Goal: Transaction & Acquisition: Obtain resource

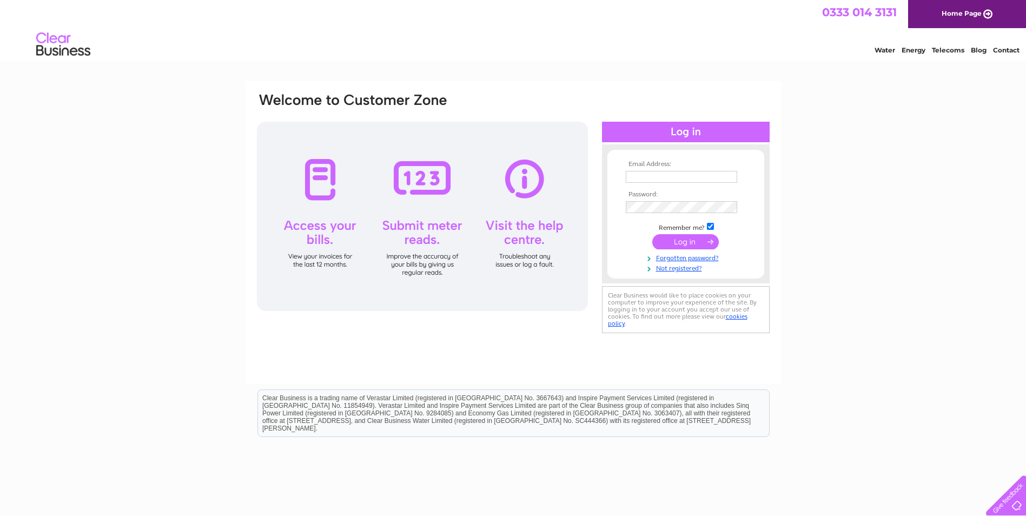
type input "centramoneen@outlook.com"
click at [698, 245] on input "submit" at bounding box center [685, 241] width 67 height 15
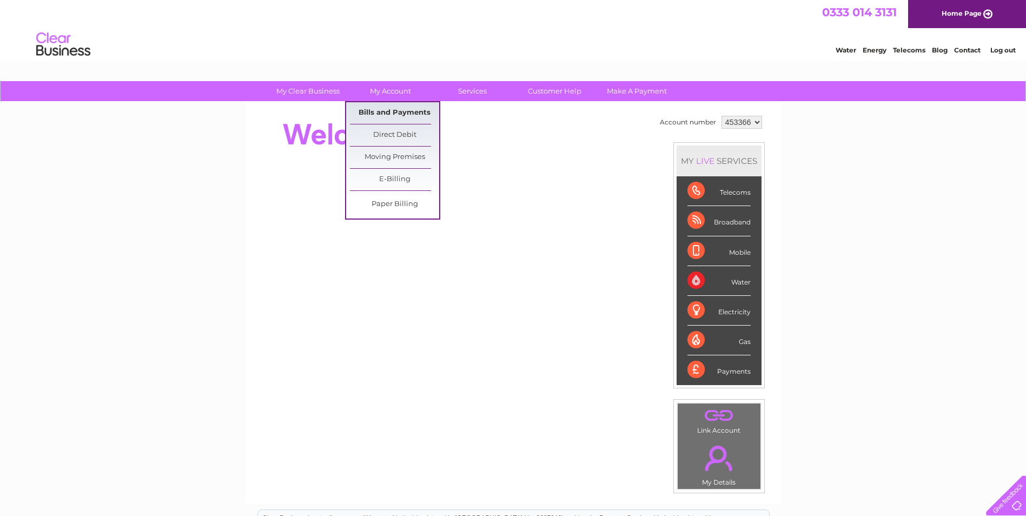
click at [399, 116] on link "Bills and Payments" at bounding box center [394, 113] width 89 height 22
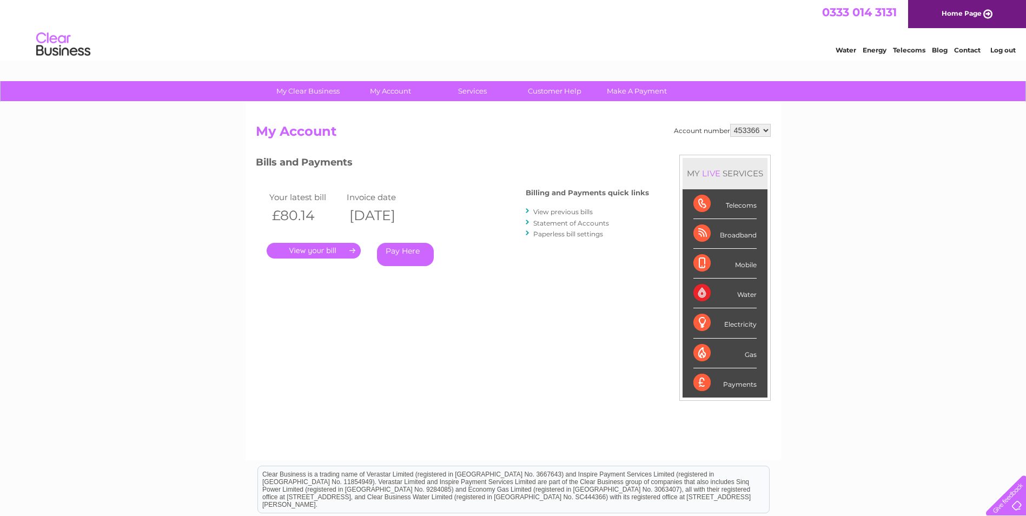
click at [336, 254] on link "." at bounding box center [314, 251] width 94 height 16
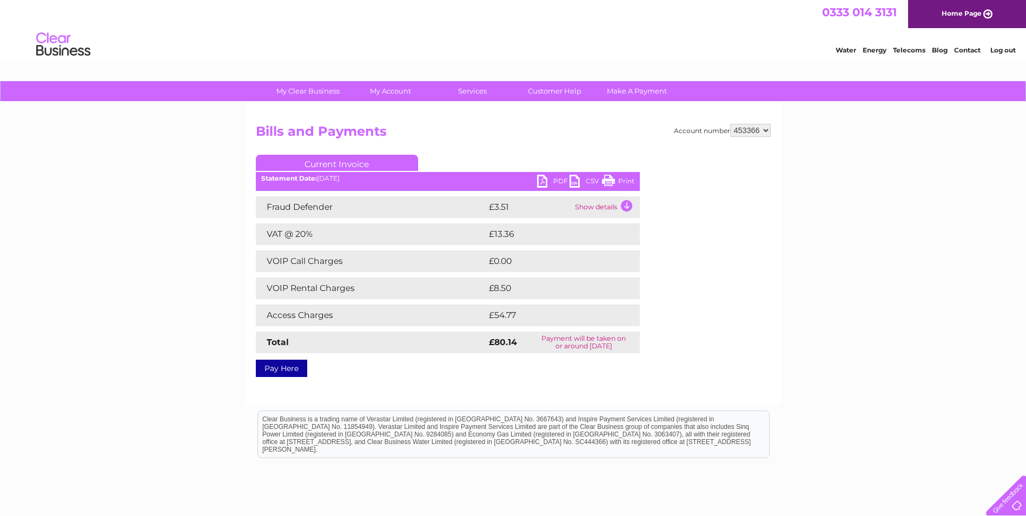
click at [552, 184] on link "PDF" at bounding box center [553, 183] width 32 height 16
